Goal: Transaction & Acquisition: Purchase product/service

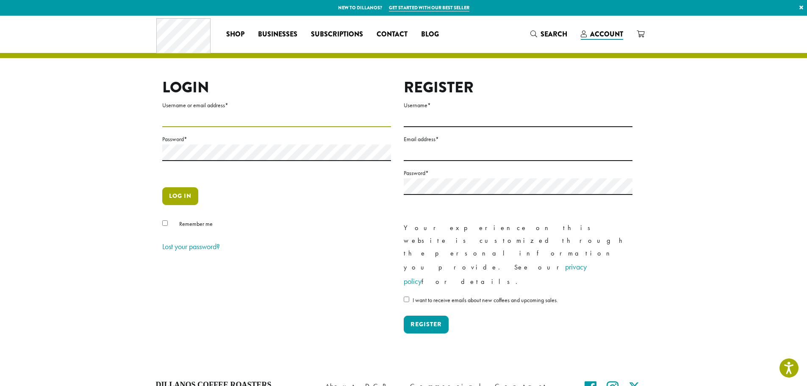
type input "**********"
click at [187, 195] on button "Log in" at bounding box center [180, 196] width 36 height 18
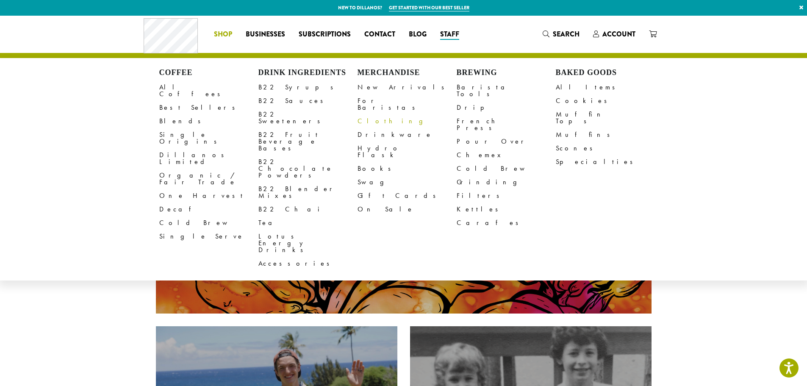
click at [373, 115] on link "Clothing" at bounding box center [407, 121] width 99 height 14
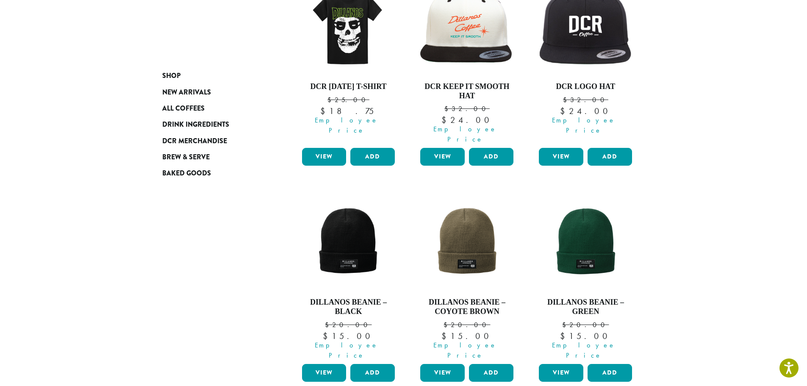
scroll to position [212, 0]
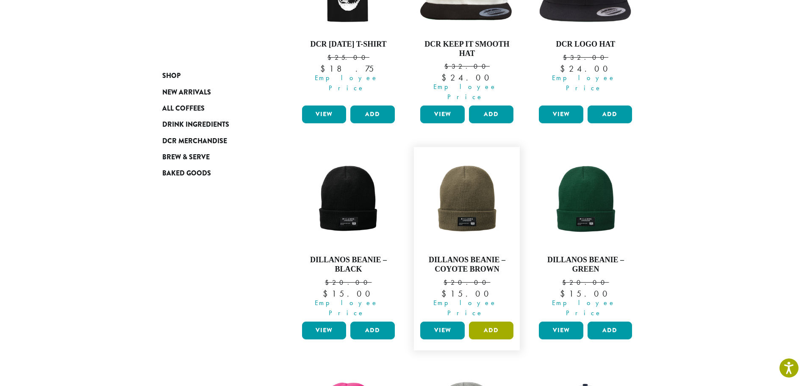
click at [483, 322] on button "Add" at bounding box center [491, 331] width 44 height 18
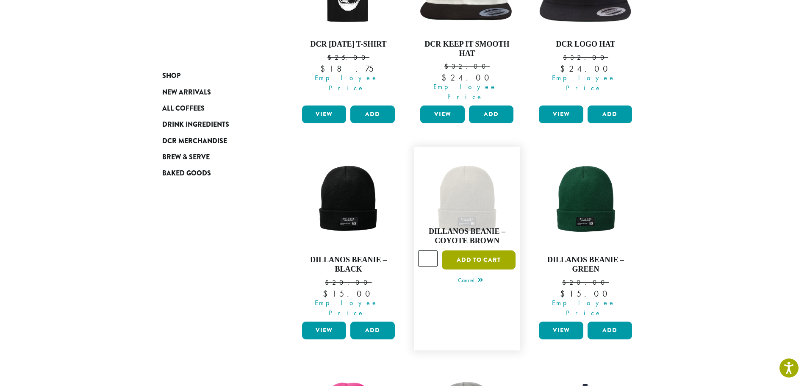
click at [468, 250] on button "Add to cart" at bounding box center [479, 259] width 74 height 19
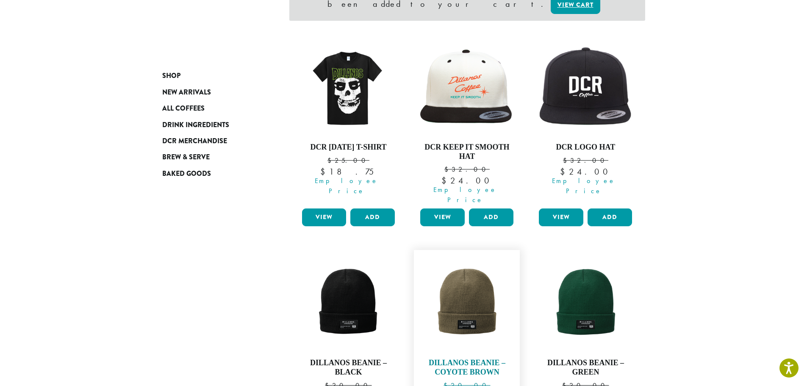
scroll to position [254, 0]
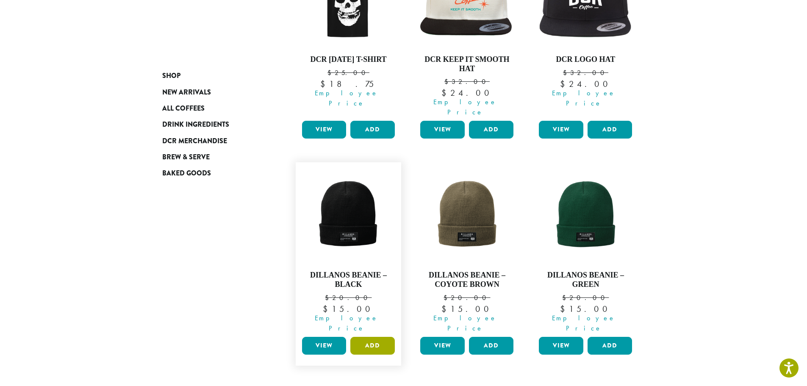
click at [369, 337] on button "Add" at bounding box center [372, 346] width 44 height 18
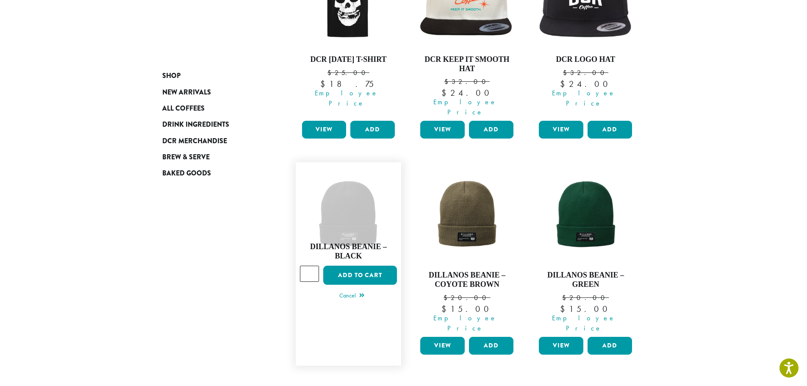
type input "*"
click at [311, 266] on input "*" at bounding box center [309, 274] width 19 height 16
click at [339, 266] on button "Add to cart" at bounding box center [360, 275] width 74 height 19
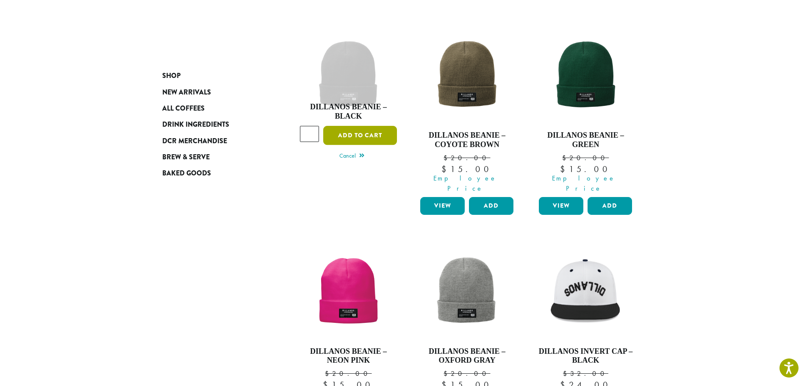
scroll to position [339, 0]
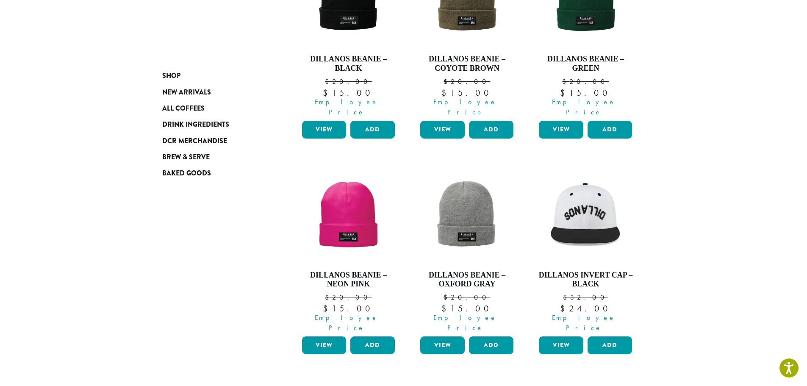
scroll to position [421, 0]
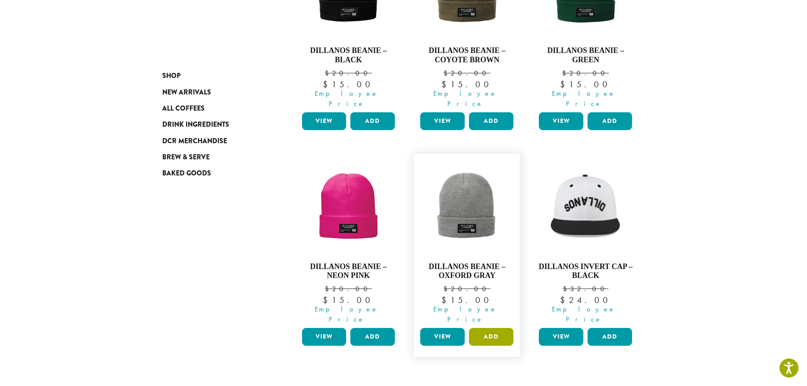
click at [492, 328] on button "Add" at bounding box center [491, 337] width 44 height 18
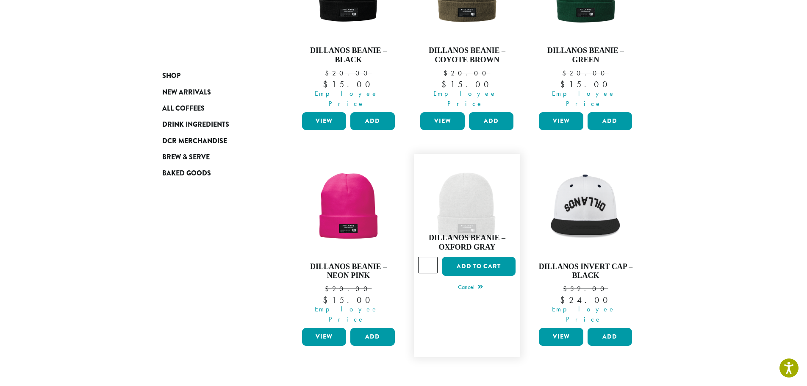
type input "*"
click at [431, 257] on input "*" at bounding box center [427, 265] width 19 height 16
click at [456, 257] on button "Add to cart" at bounding box center [479, 266] width 74 height 19
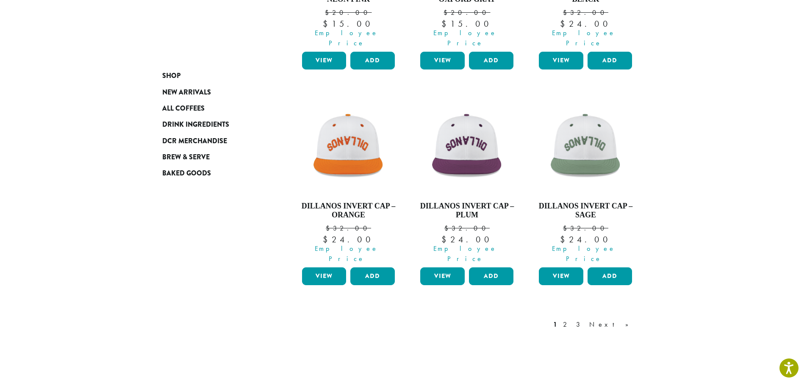
scroll to position [753, 0]
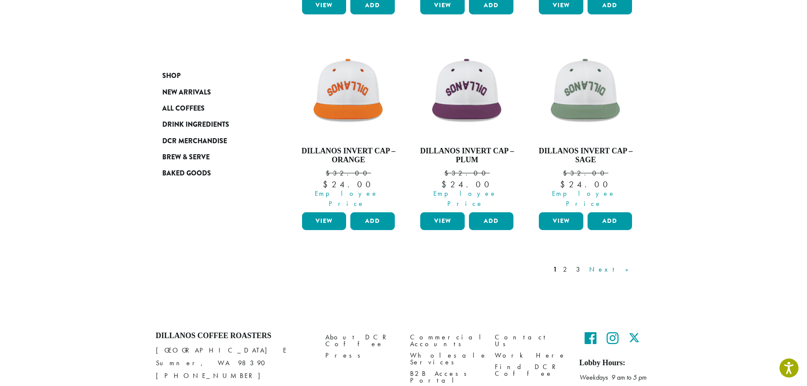
click at [628, 264] on link "Next »" at bounding box center [612, 269] width 49 height 10
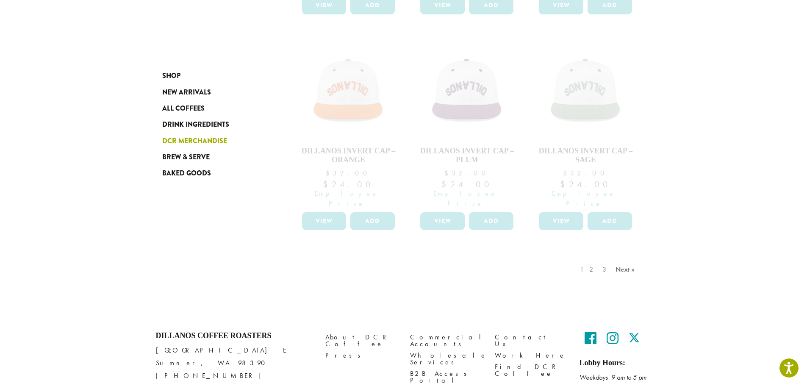
click at [194, 142] on span "DCR Merchandise" at bounding box center [194, 141] width 65 height 11
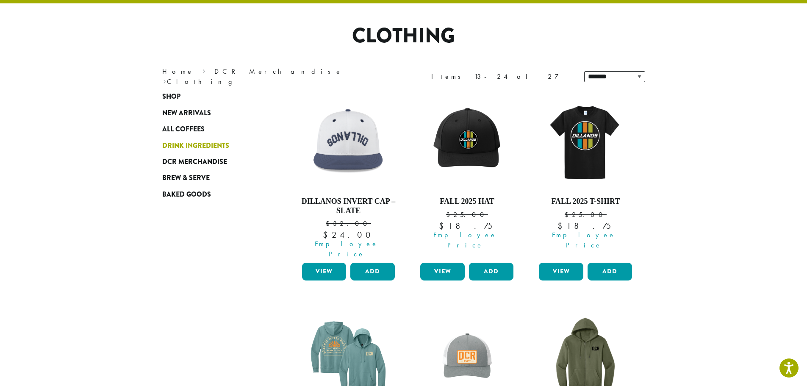
scroll to position [52, 0]
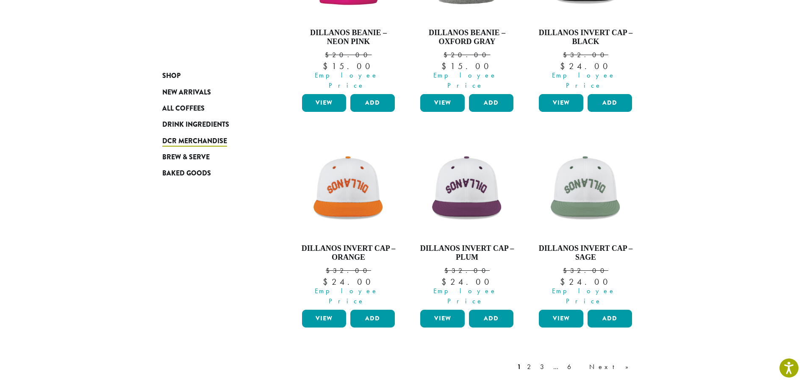
scroll to position [753, 0]
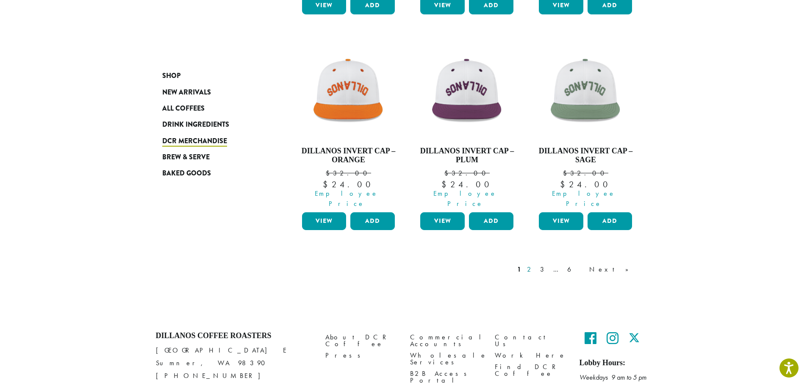
click at [536, 264] on link "2" at bounding box center [530, 269] width 11 height 10
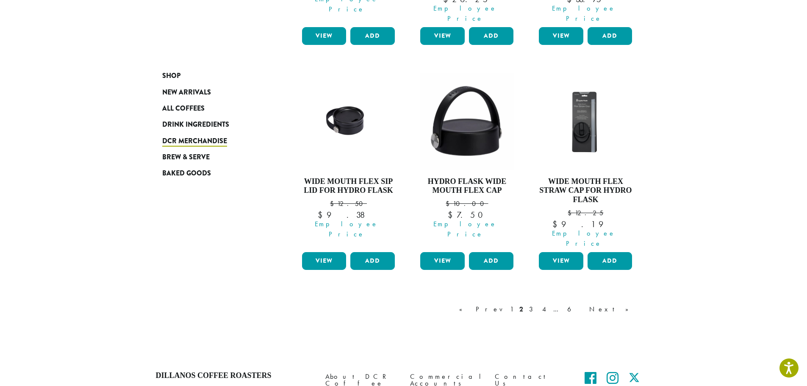
scroll to position [762, 0]
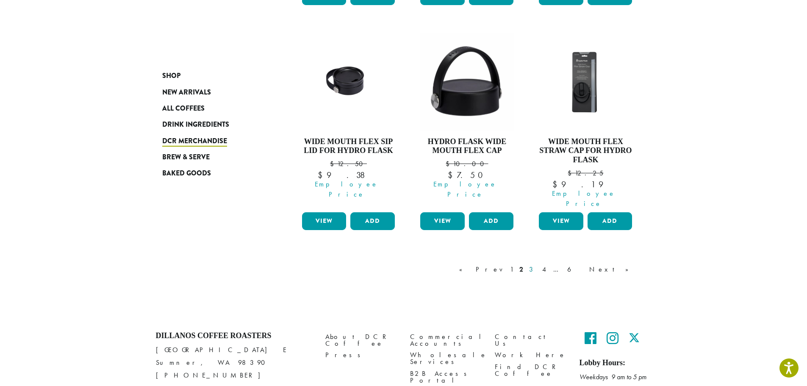
click at [538, 264] on link "3" at bounding box center [533, 269] width 11 height 10
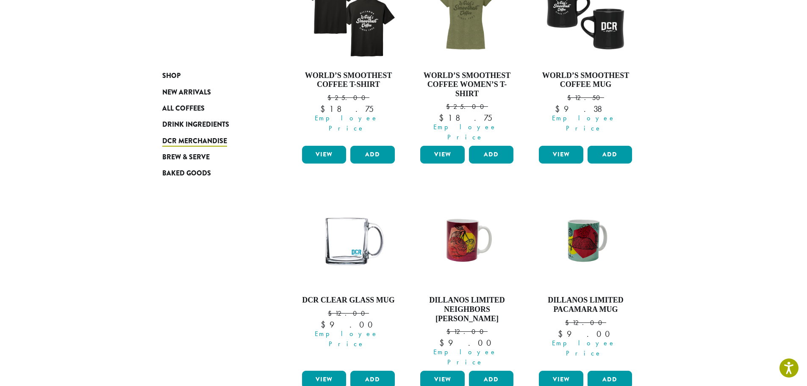
scroll to position [645, 0]
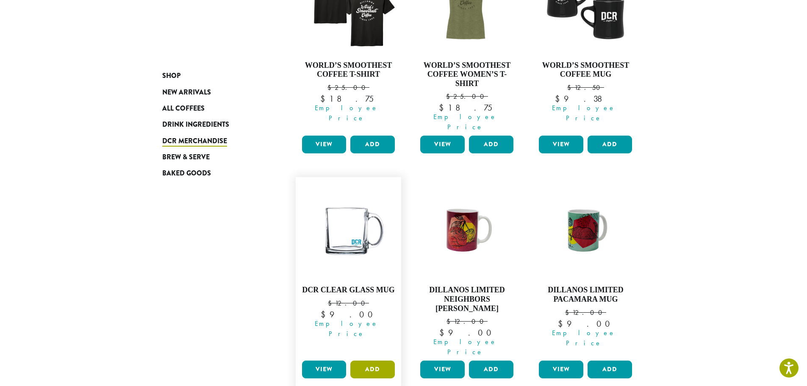
click at [375, 361] on button "Add" at bounding box center [372, 370] width 44 height 18
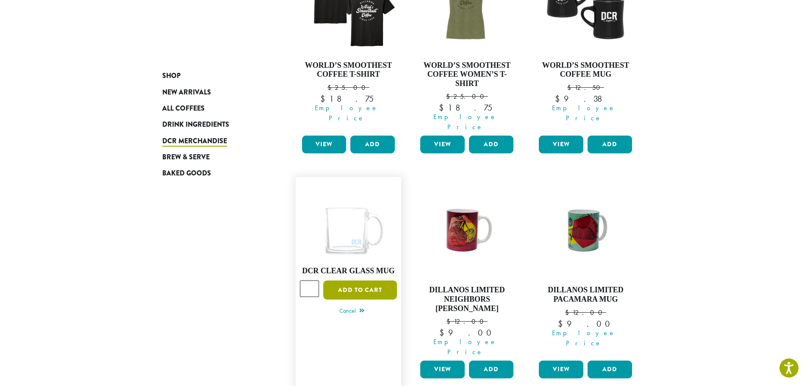
click at [347, 281] on button "Add to cart" at bounding box center [360, 290] width 74 height 19
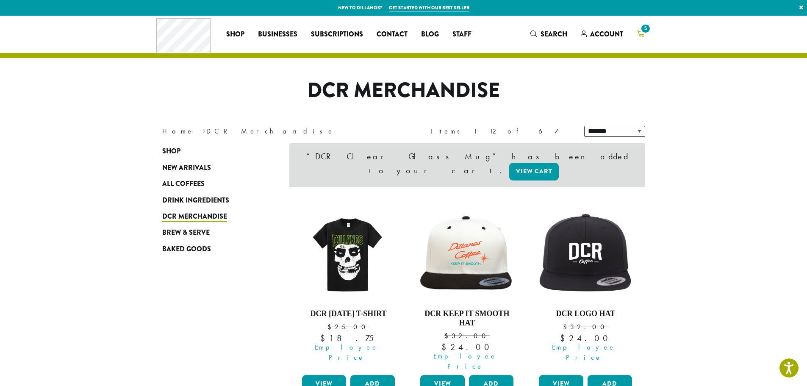
click at [639, 29] on span "5" at bounding box center [641, 34] width 8 height 11
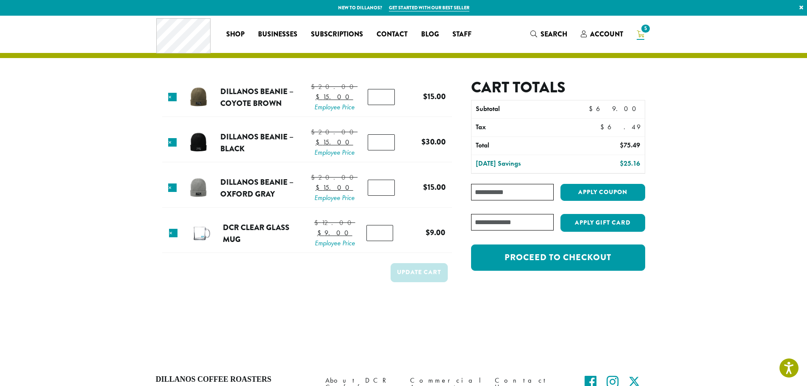
click at [514, 195] on input "Coupon:" at bounding box center [512, 192] width 82 height 17
paste input "**********"
type input "**********"
click at [589, 195] on button "Apply coupon" at bounding box center [603, 192] width 85 height 17
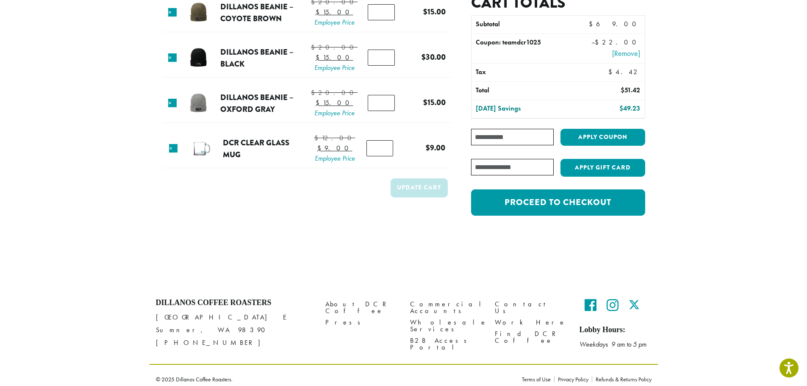
scroll to position [42, 0]
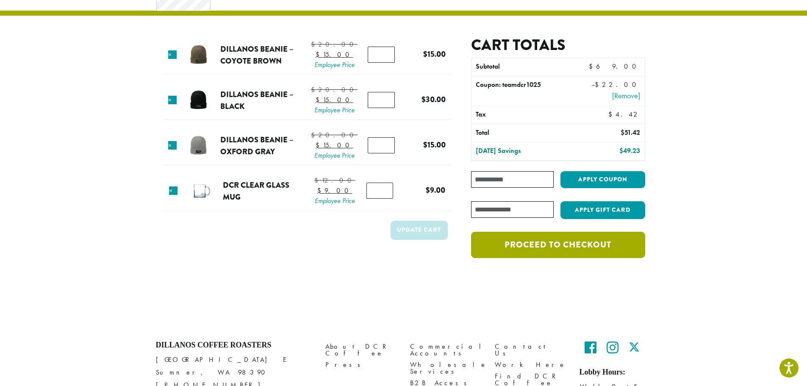
click at [506, 244] on link "Proceed to checkout" at bounding box center [558, 245] width 174 height 26
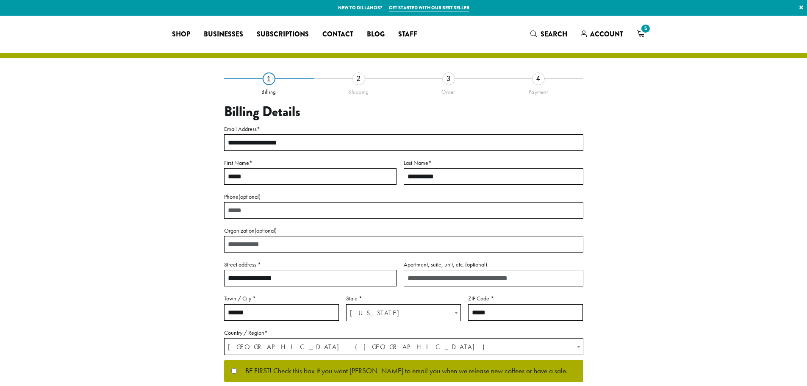
select select "**"
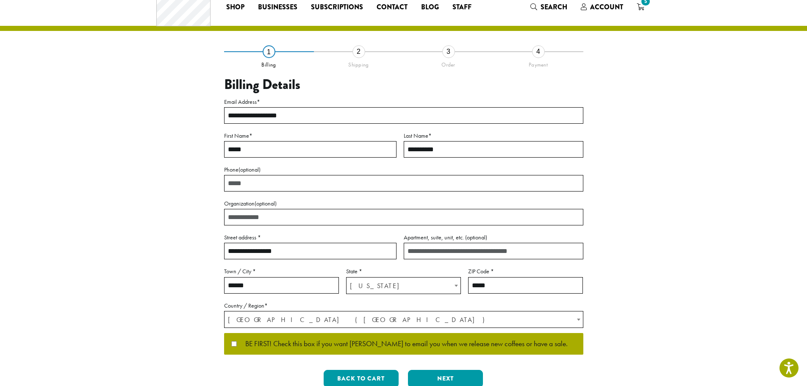
scroll to position [42, 0]
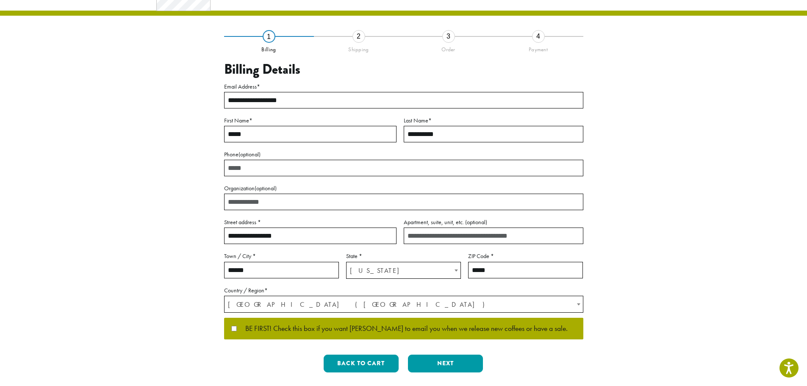
click at [306, 199] on input "Organization (optional)" at bounding box center [403, 202] width 359 height 17
click at [306, 199] on input "**********" at bounding box center [403, 202] width 359 height 17
type input "**********"
click at [135, 166] on section "**********" at bounding box center [403, 186] width 807 height 427
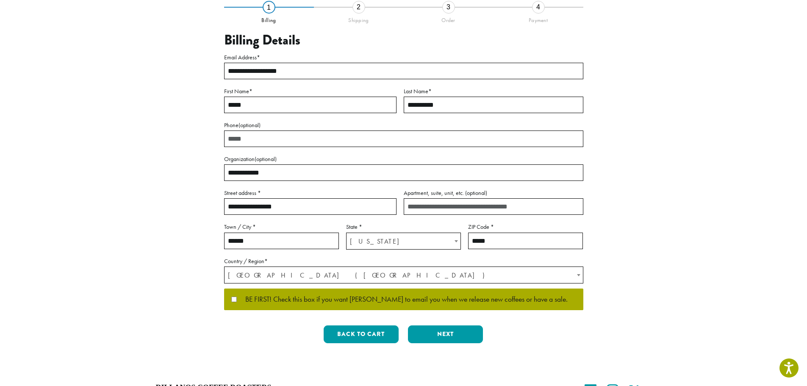
scroll to position [85, 0]
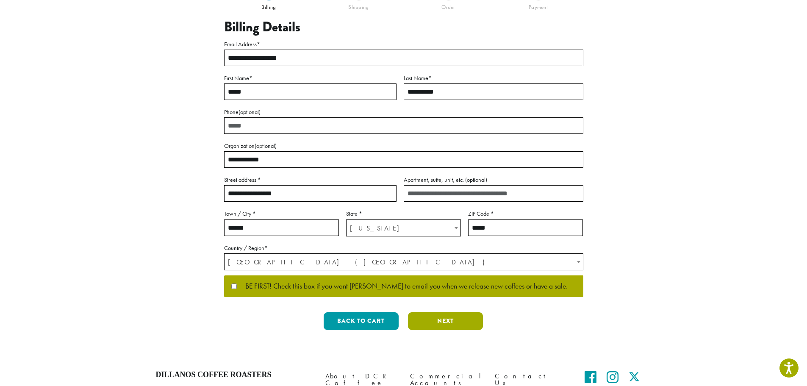
click at [436, 322] on button "Next" at bounding box center [445, 321] width 75 height 18
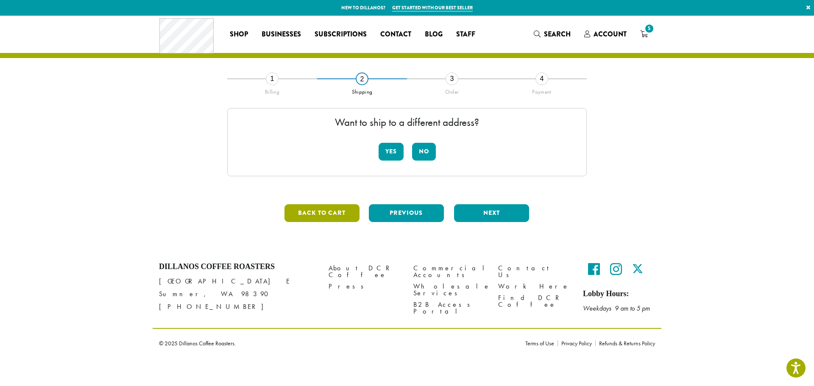
click at [338, 214] on button "Back to cart" at bounding box center [321, 213] width 75 height 18
click at [398, 214] on button "Previous" at bounding box center [406, 213] width 75 height 18
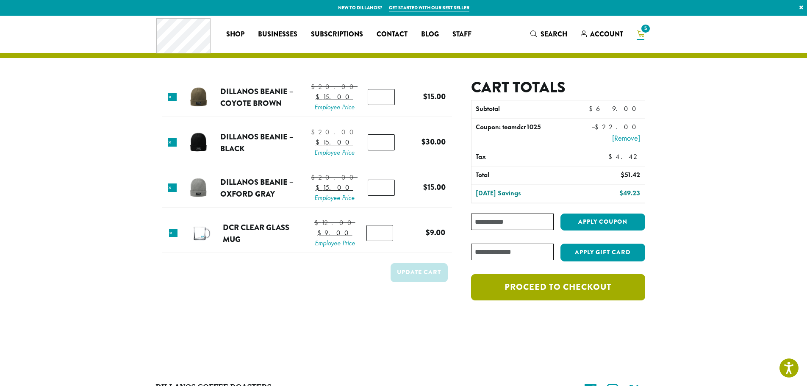
click at [548, 291] on link "Proceed to checkout" at bounding box center [558, 287] width 174 height 26
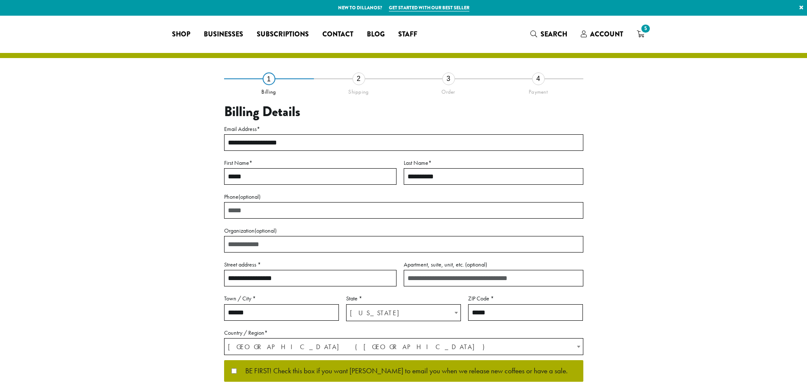
select select "**"
click at [284, 245] on input "Organization (optional)" at bounding box center [403, 244] width 359 height 17
type input "**********"
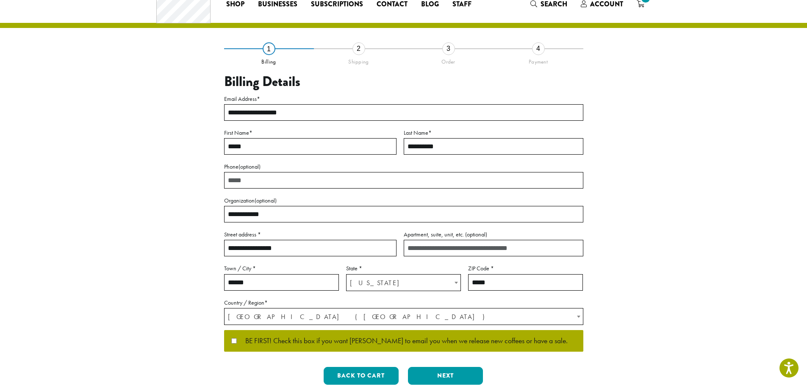
scroll to position [42, 0]
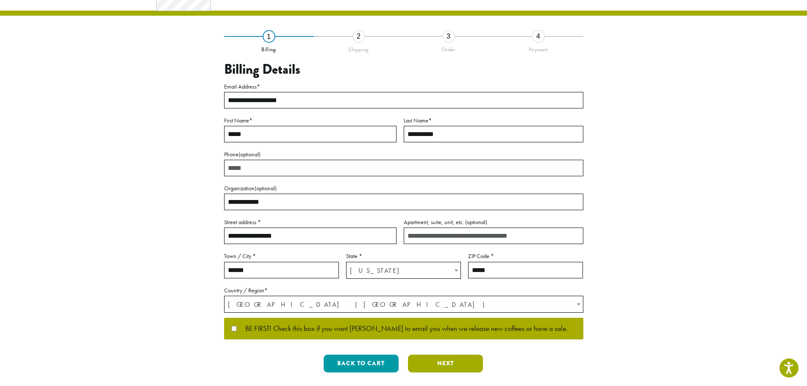
click at [439, 367] on button "Next" at bounding box center [445, 364] width 75 height 18
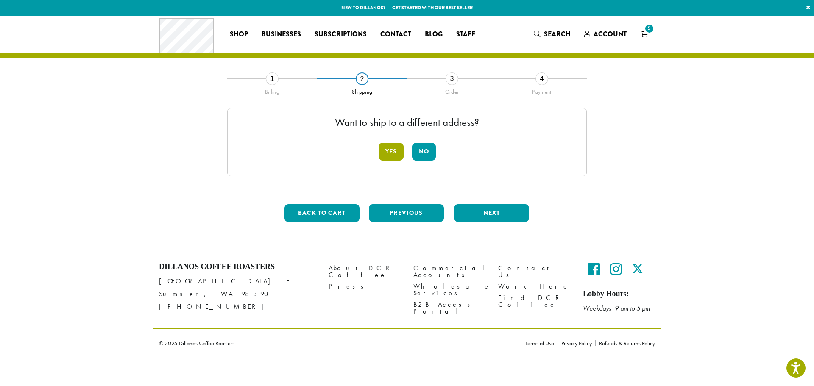
click at [390, 145] on button "Yes" at bounding box center [390, 152] width 25 height 18
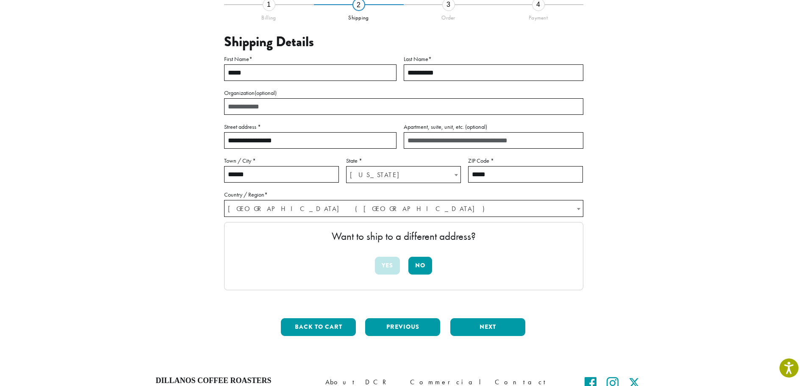
scroll to position [85, 0]
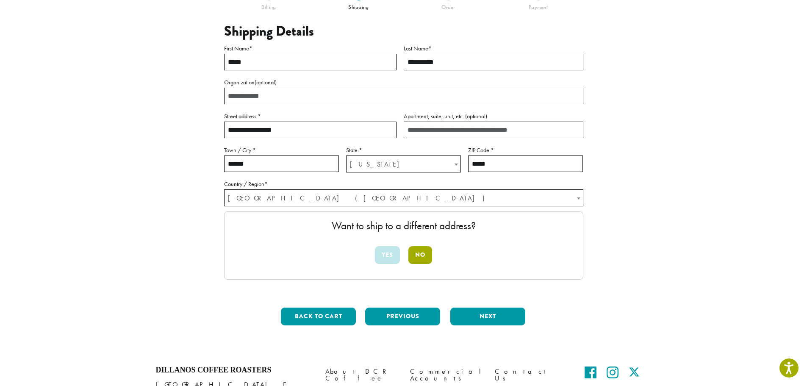
click at [422, 257] on button "No" at bounding box center [421, 255] width 24 height 18
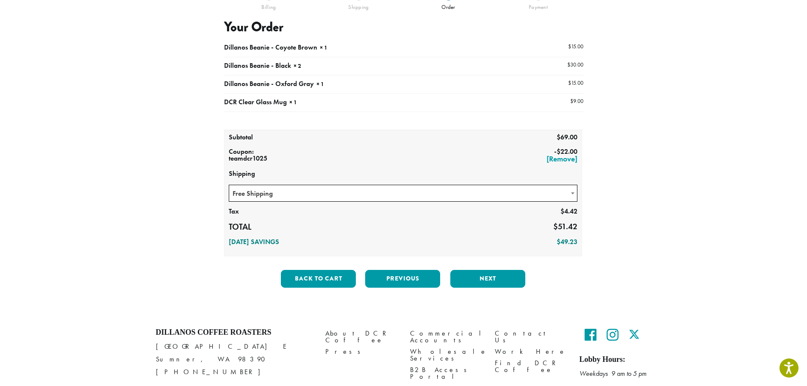
click at [570, 190] on span at bounding box center [573, 193] width 8 height 17
click at [500, 277] on button "Next" at bounding box center [487, 279] width 75 height 18
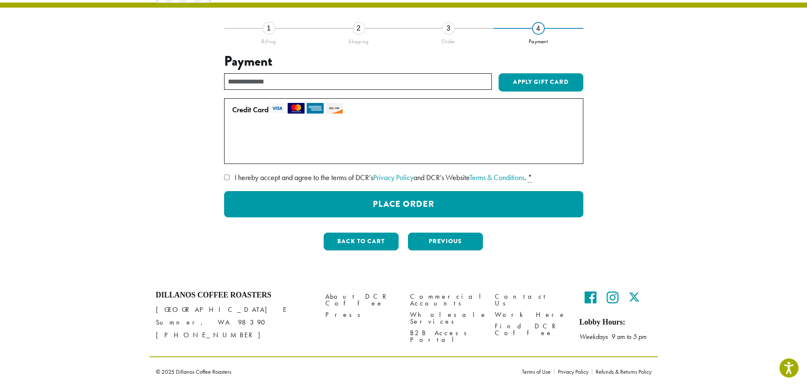
scroll to position [8, 0]
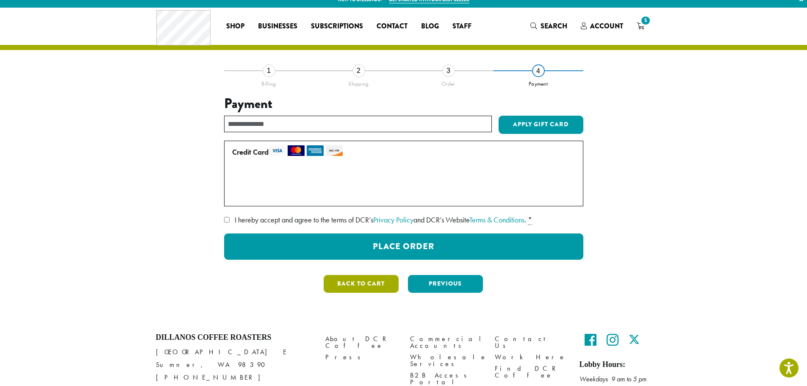
click at [369, 287] on button "Back to cart" at bounding box center [361, 284] width 75 height 18
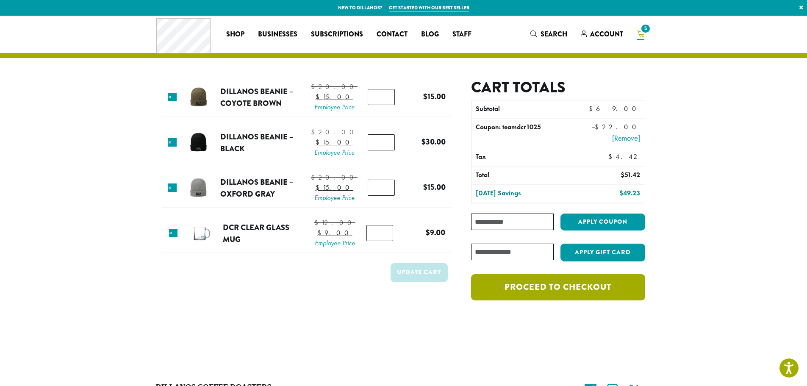
click at [562, 285] on link "Proceed to checkout" at bounding box center [558, 287] width 174 height 26
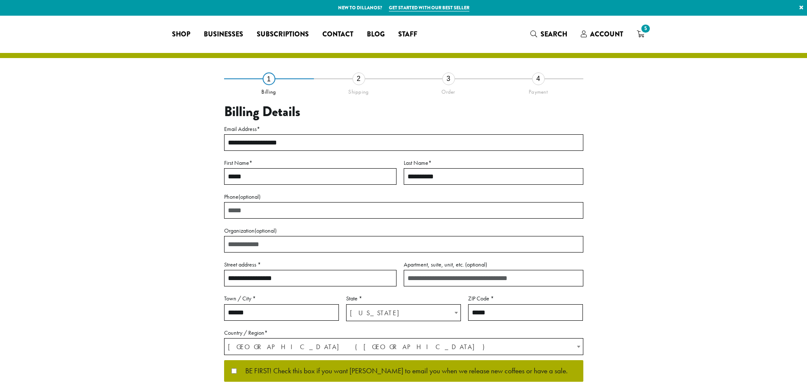
select select "**"
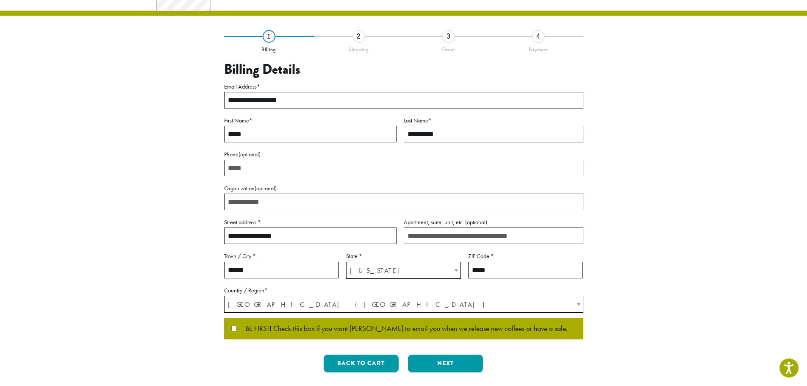
scroll to position [85, 0]
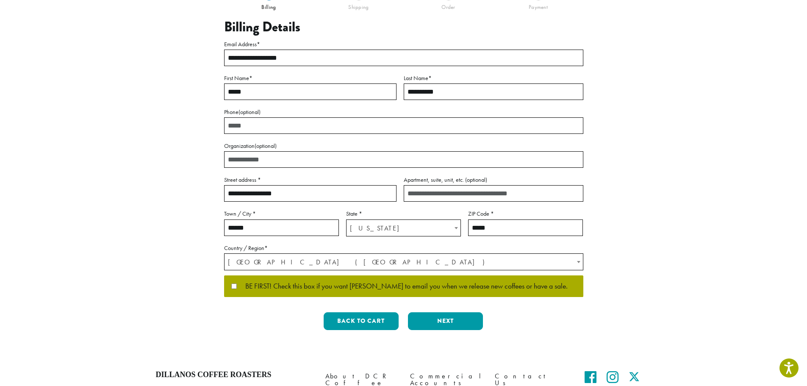
click at [258, 163] on input "Organization (optional)" at bounding box center [403, 159] width 359 height 17
type input "**********"
click at [434, 317] on button "Next" at bounding box center [445, 321] width 75 height 18
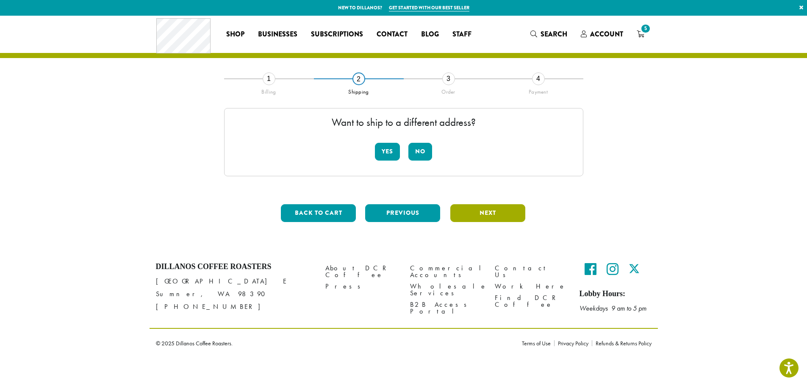
scroll to position [0, 0]
click at [387, 147] on button "Yes" at bounding box center [390, 152] width 25 height 18
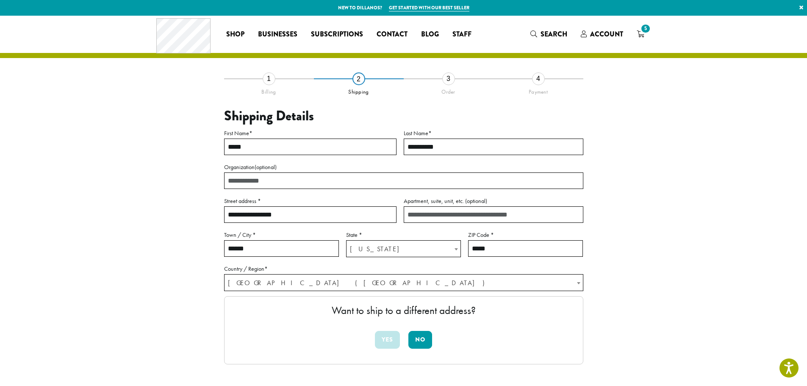
click at [312, 182] on input "Organization (optional)" at bounding box center [403, 180] width 359 height 17
type input "*"
type input "**********"
click at [343, 283] on span "United States (US)" at bounding box center [404, 283] width 359 height 17
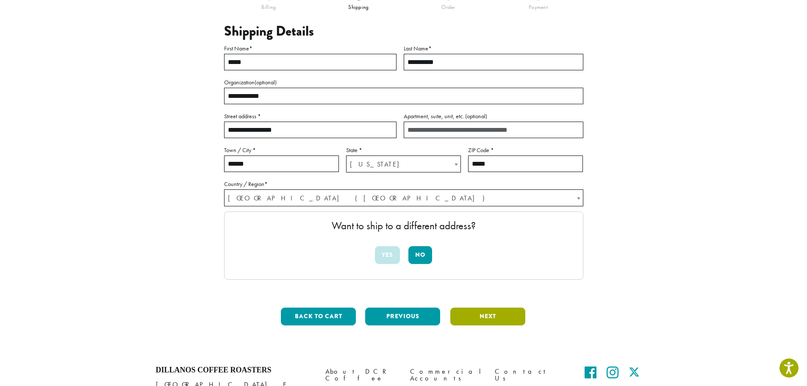
scroll to position [42, 0]
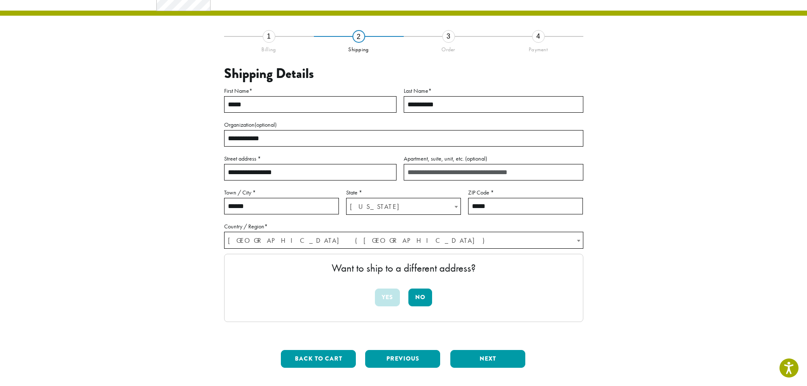
click at [347, 164] on input "**********" at bounding box center [310, 172] width 172 height 17
click at [378, 359] on button "Previous" at bounding box center [402, 359] width 75 height 18
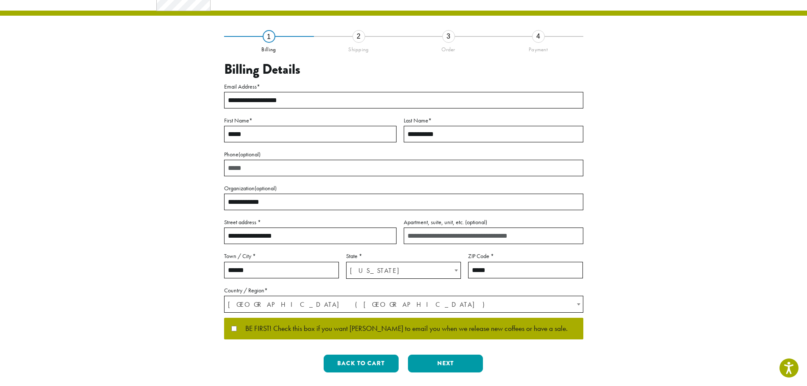
drag, startPoint x: 283, startPoint y: 200, endPoint x: 206, endPoint y: 203, distance: 76.7
click at [206, 203] on div "**********" at bounding box center [403, 208] width 483 height 344
click at [196, 202] on div "**********" at bounding box center [403, 208] width 483 height 344
click at [442, 360] on button "Next" at bounding box center [445, 364] width 75 height 18
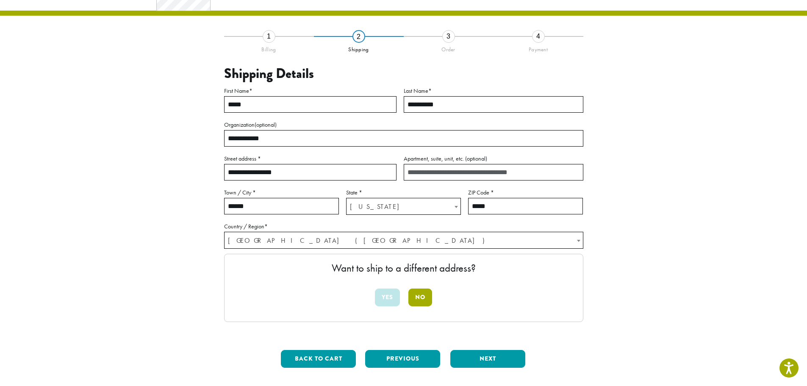
click at [422, 295] on button "No" at bounding box center [421, 298] width 24 height 18
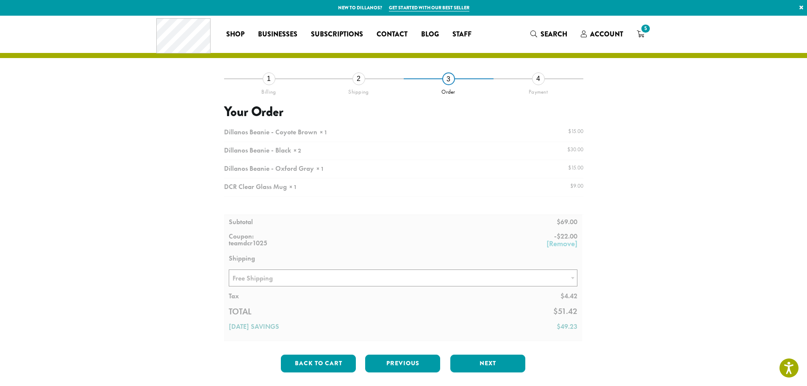
click at [628, 223] on div "**********" at bounding box center [403, 228] width 483 height 301
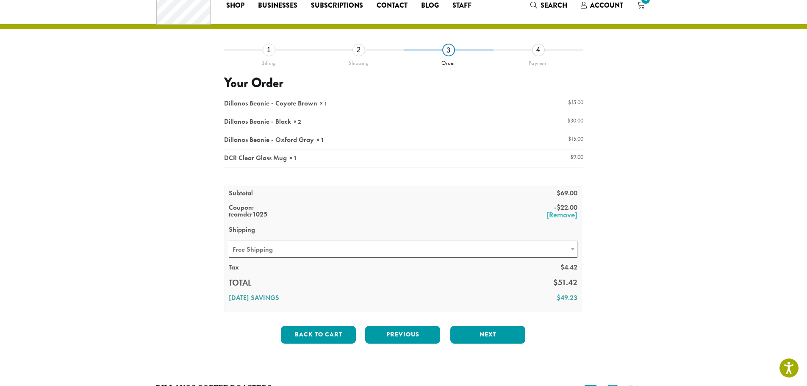
scroll to position [85, 0]
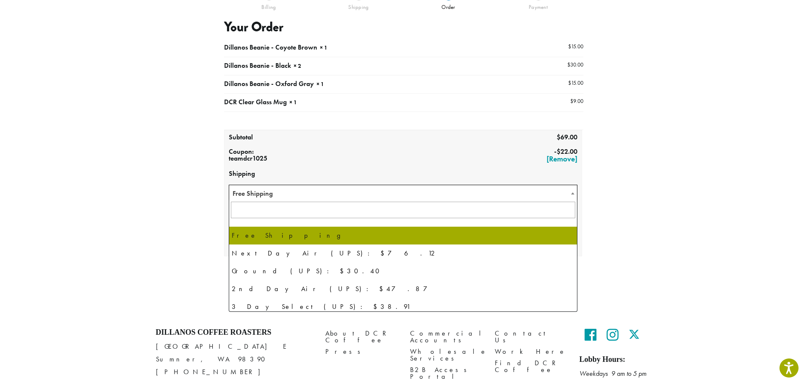
click at [573, 193] on b at bounding box center [572, 193] width 3 height 2
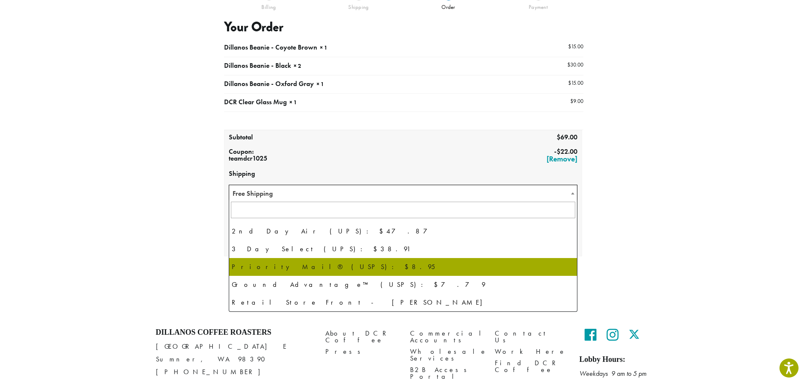
scroll to position [58, 0]
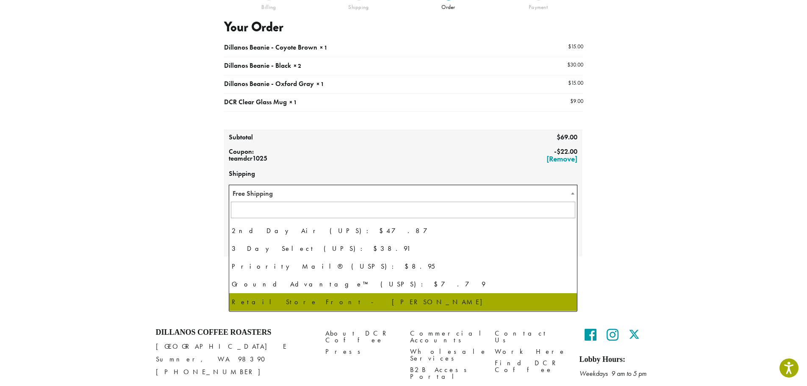
select select "**********"
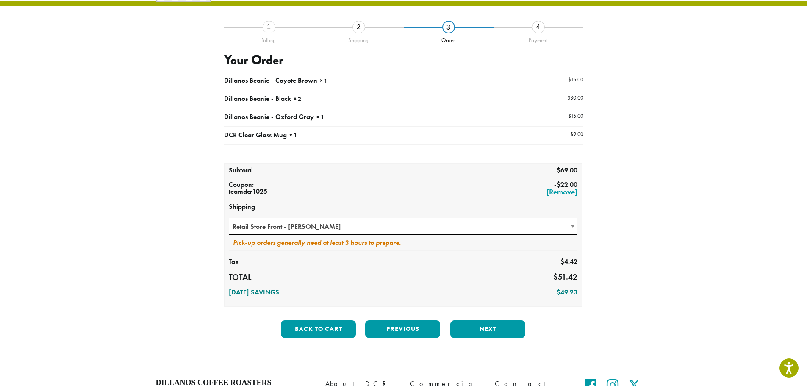
scroll to position [42, 0]
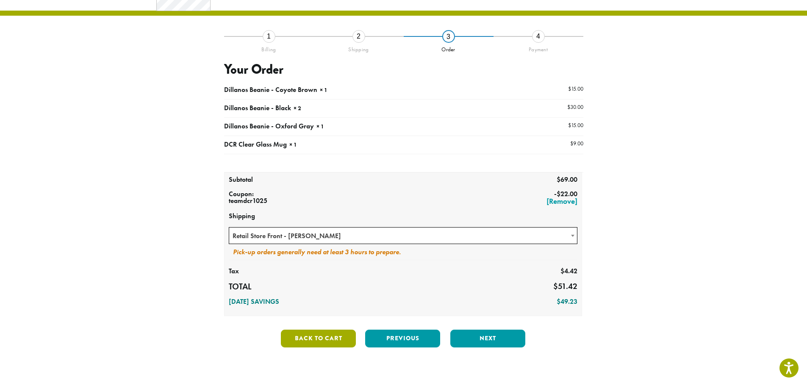
click at [337, 336] on button "Back to cart" at bounding box center [318, 339] width 75 height 18
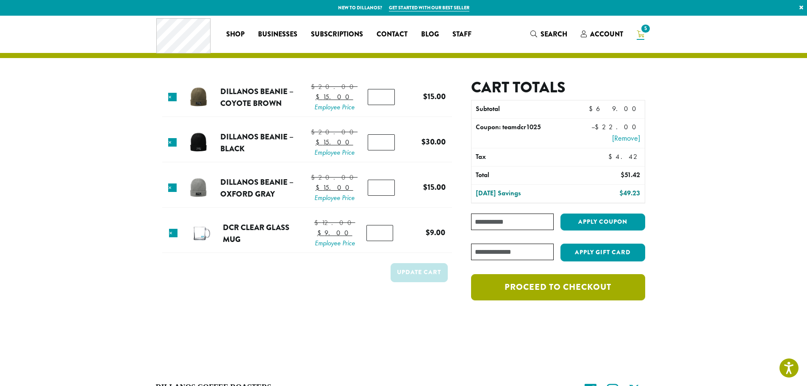
click at [542, 286] on link "Proceed to checkout" at bounding box center [558, 287] width 174 height 26
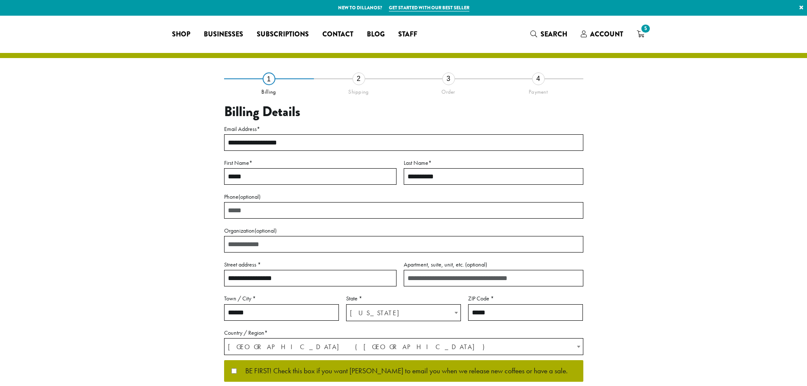
select select "**"
click at [287, 244] on input "Organization (optional)" at bounding box center [403, 244] width 359 height 17
type input "**********"
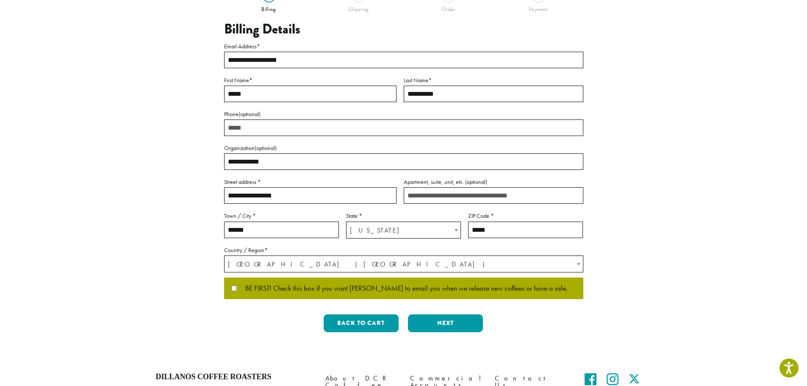
scroll to position [85, 0]
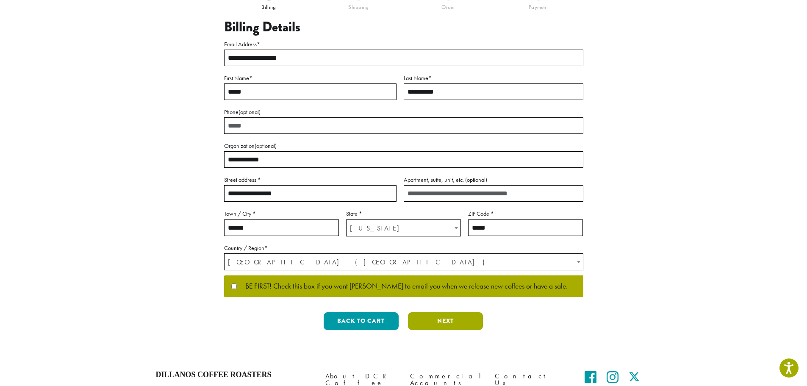
click at [432, 317] on button "Next" at bounding box center [445, 321] width 75 height 18
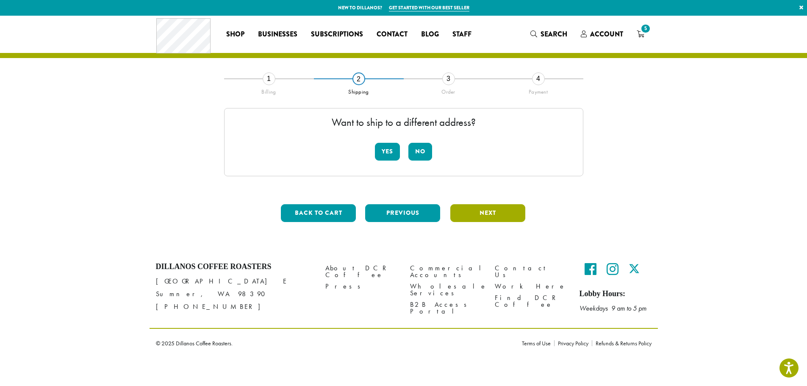
scroll to position [0, 0]
click at [422, 150] on button "No" at bounding box center [424, 152] width 24 height 18
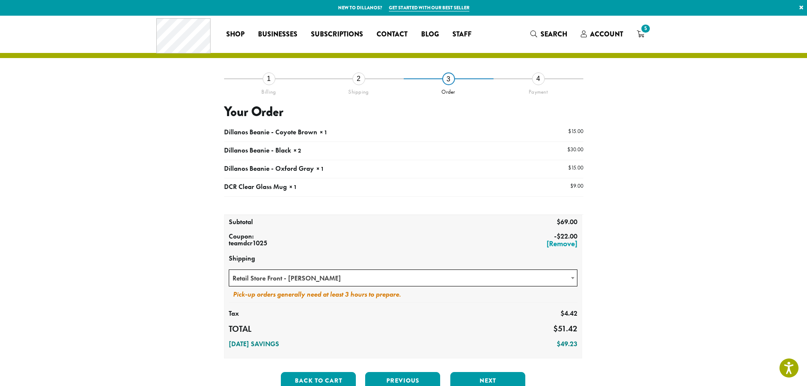
scroll to position [42, 0]
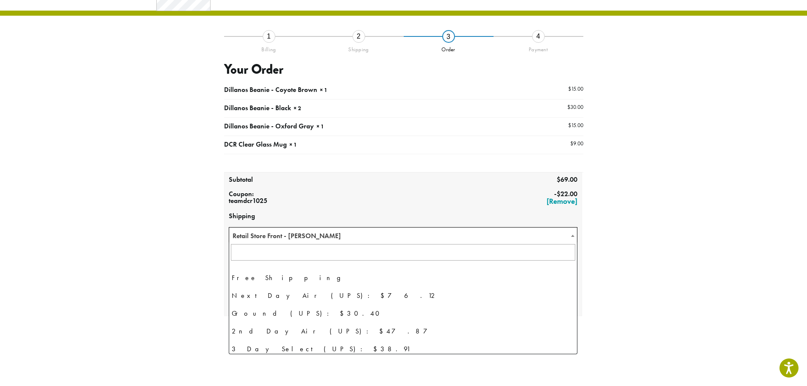
click at [570, 236] on span at bounding box center [573, 236] width 8 height 17
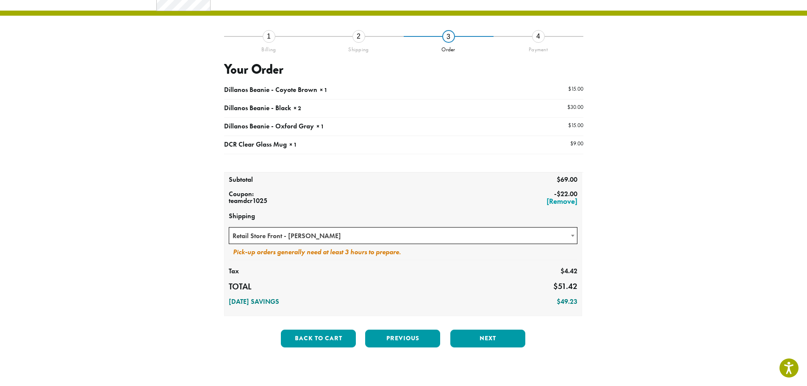
click at [571, 236] on span at bounding box center [573, 236] width 8 height 17
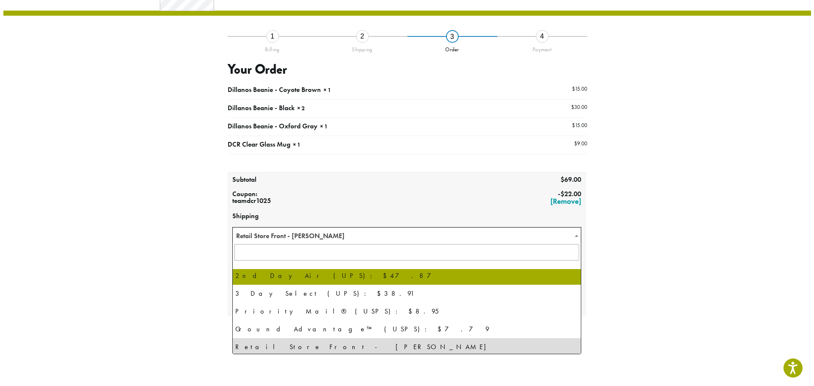
scroll to position [58, 0]
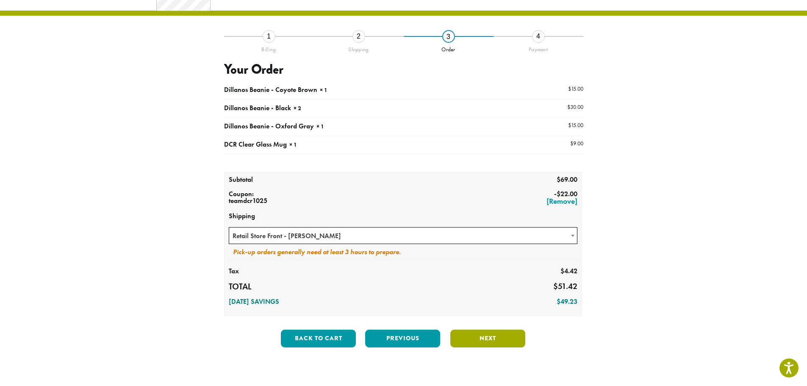
click at [482, 337] on button "Next" at bounding box center [487, 339] width 75 height 18
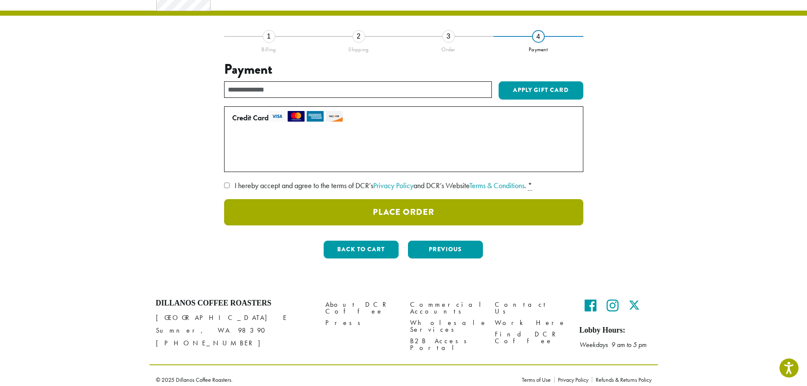
click at [417, 211] on button "Place Order" at bounding box center [403, 212] width 359 height 26
